Goal: Information Seeking & Learning: Check status

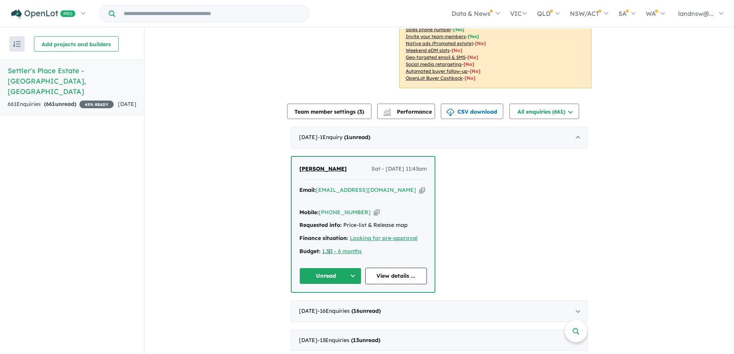
scroll to position [270, 0]
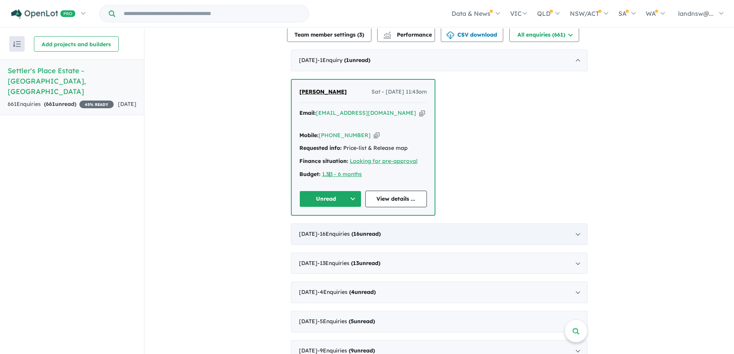
click at [420, 224] on div "[DATE] - 16 Enquir ies ( 16 unread)" at bounding box center [439, 235] width 297 height 22
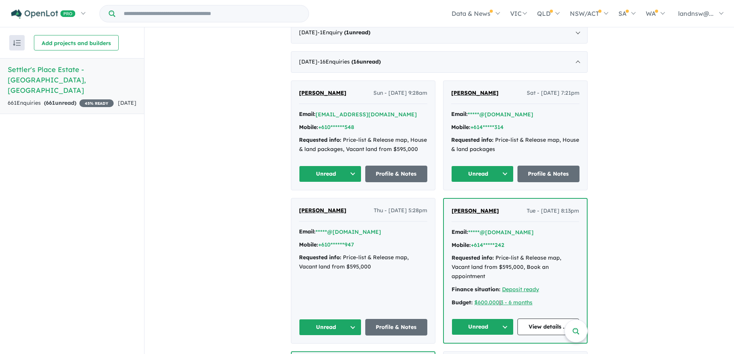
scroll to position [308, 0]
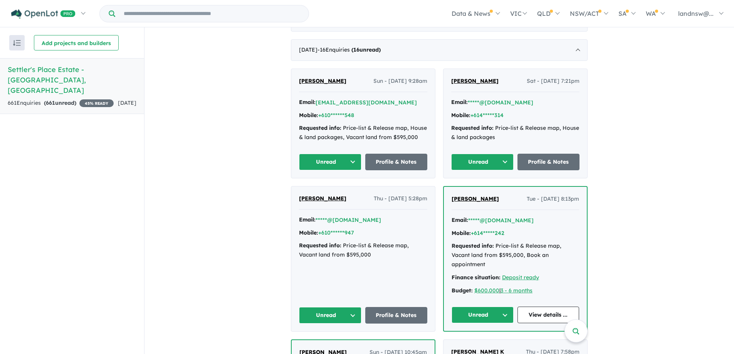
click at [484, 154] on button "Unread" at bounding box center [482, 162] width 62 height 17
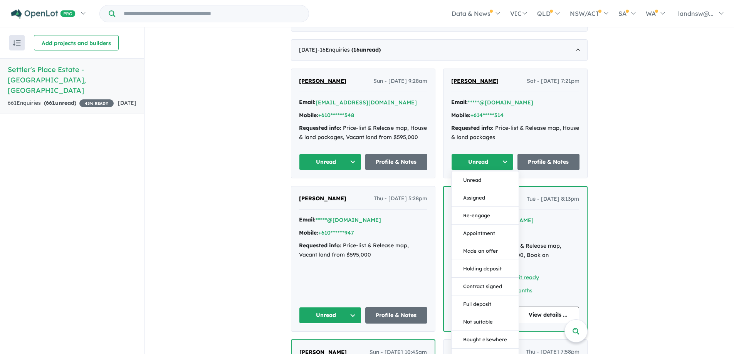
click at [484, 154] on button "Unread" at bounding box center [482, 162] width 62 height 17
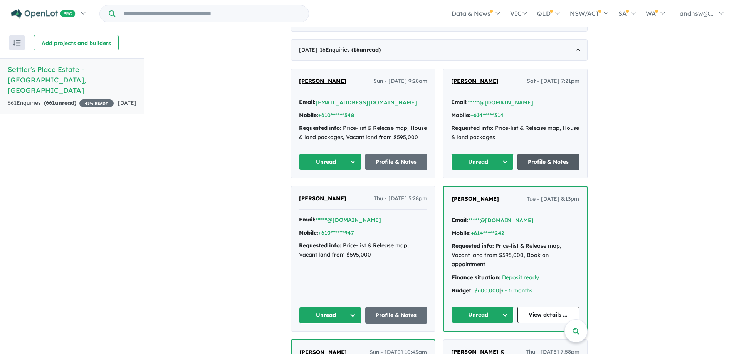
click at [547, 154] on link "Profile & Notes" at bounding box center [549, 162] width 62 height 17
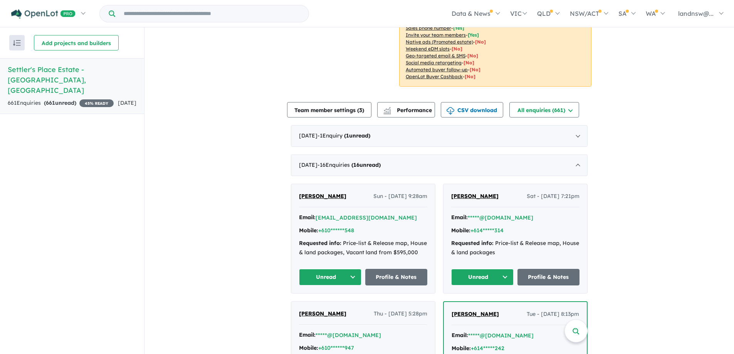
scroll to position [116, 0]
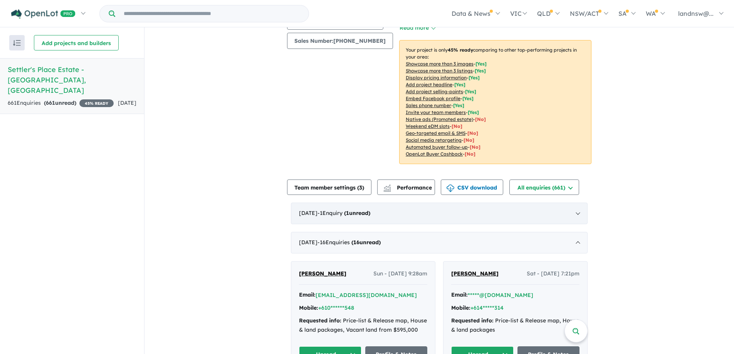
click at [369, 208] on div "[DATE] - 1 Enquir y ( 1 unread)" at bounding box center [439, 214] width 297 height 22
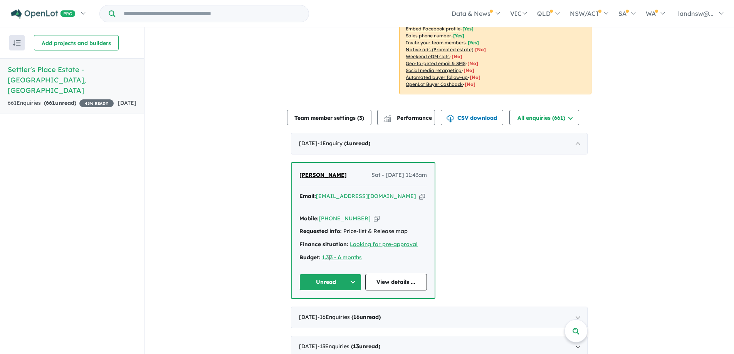
scroll to position [193, 0]
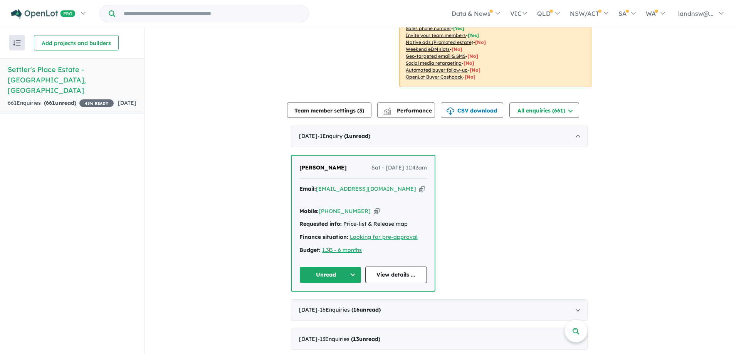
click at [374, 207] on icon "button" at bounding box center [377, 211] width 6 height 8
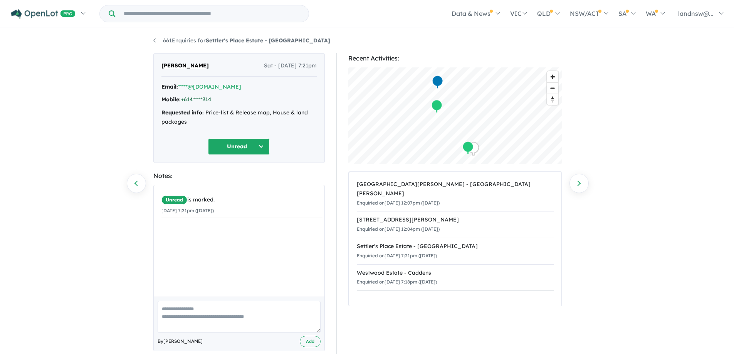
click at [207, 99] on link "+614*****314" at bounding box center [196, 99] width 31 height 7
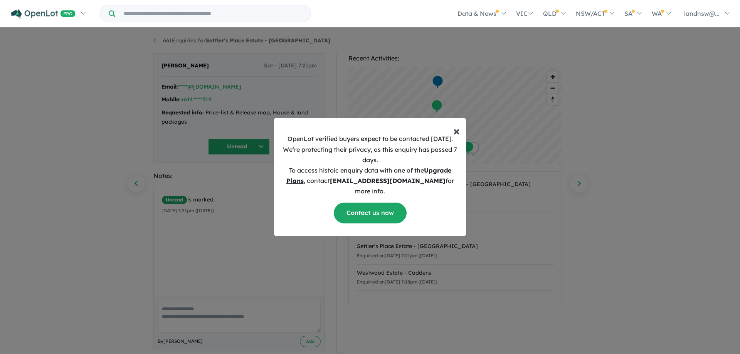
click at [452, 137] on button "× Close" at bounding box center [456, 127] width 19 height 18
